Goal: Register for event/course

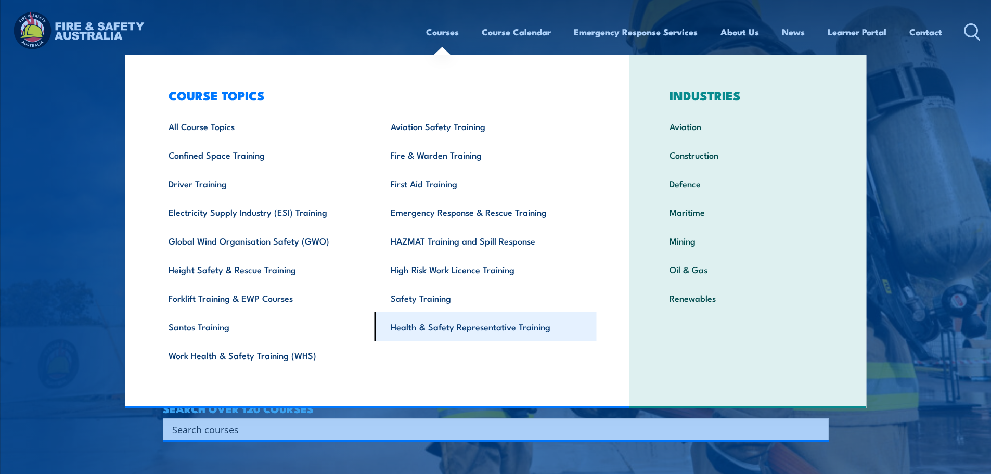
click at [407, 335] on link "Health & Safety Representative Training" at bounding box center [485, 326] width 222 height 29
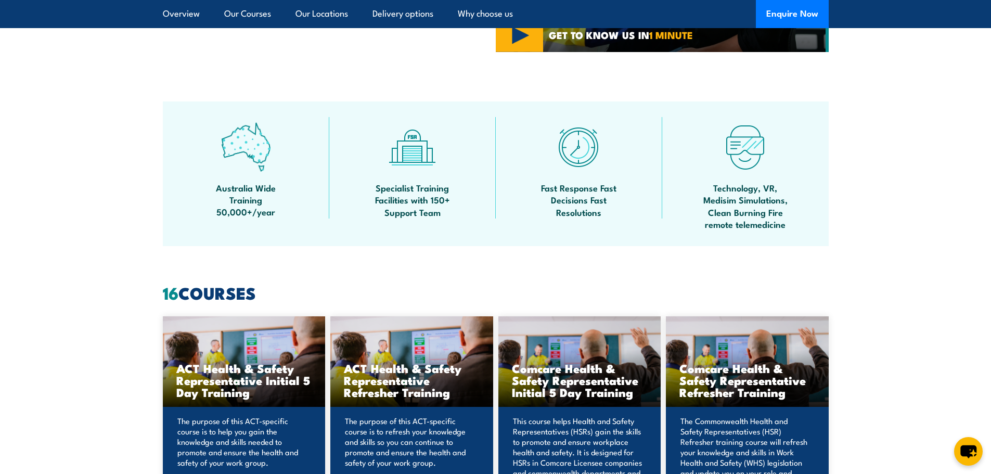
scroll to position [728, 0]
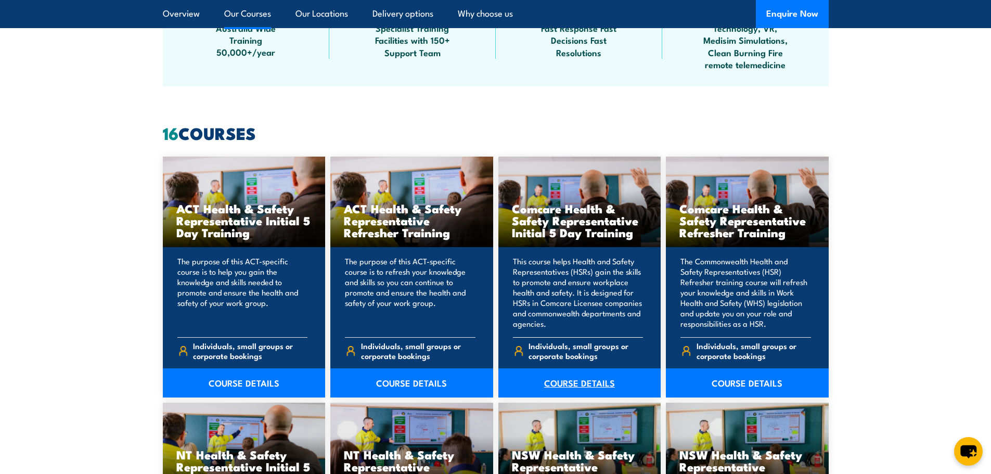
click at [589, 384] on link "COURSE DETAILS" at bounding box center [579, 382] width 163 height 29
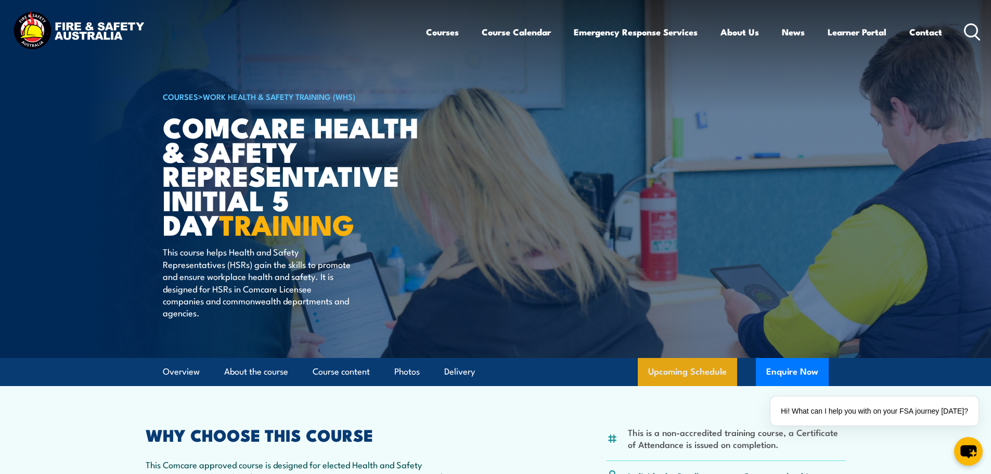
click at [698, 363] on link "Upcoming Schedule" at bounding box center [687, 372] width 99 height 28
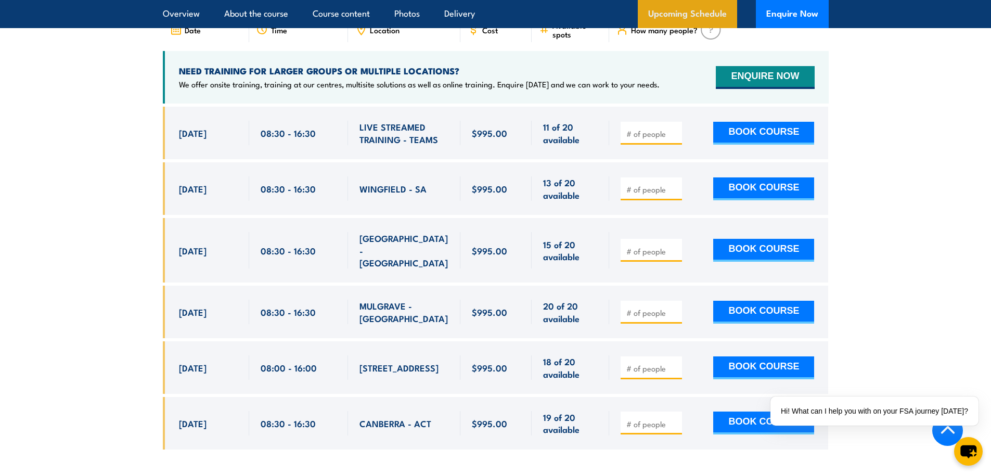
scroll to position [1829, 0]
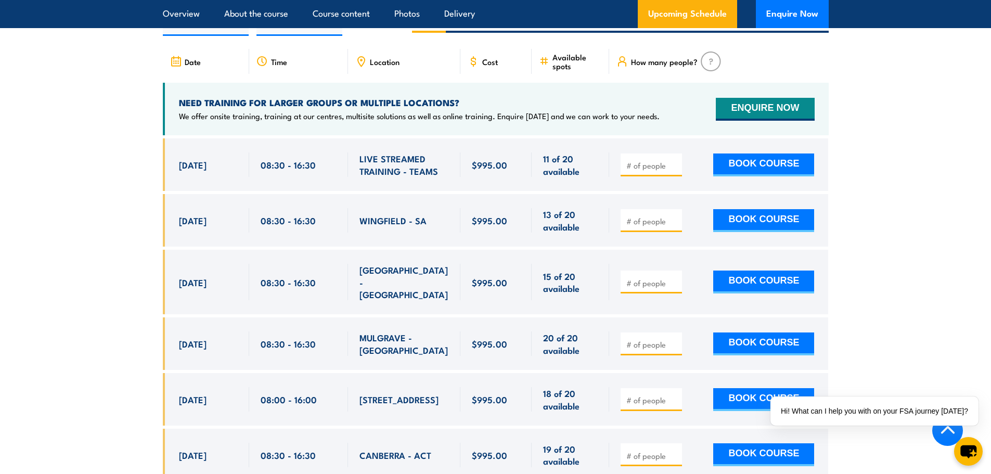
click at [903, 236] on section "UPCOMING SCHEDULE FOR - "Comcare Health & Safety Representative Initial 5 Day T…" at bounding box center [495, 230] width 991 height 533
